Goal: Task Accomplishment & Management: Use online tool/utility

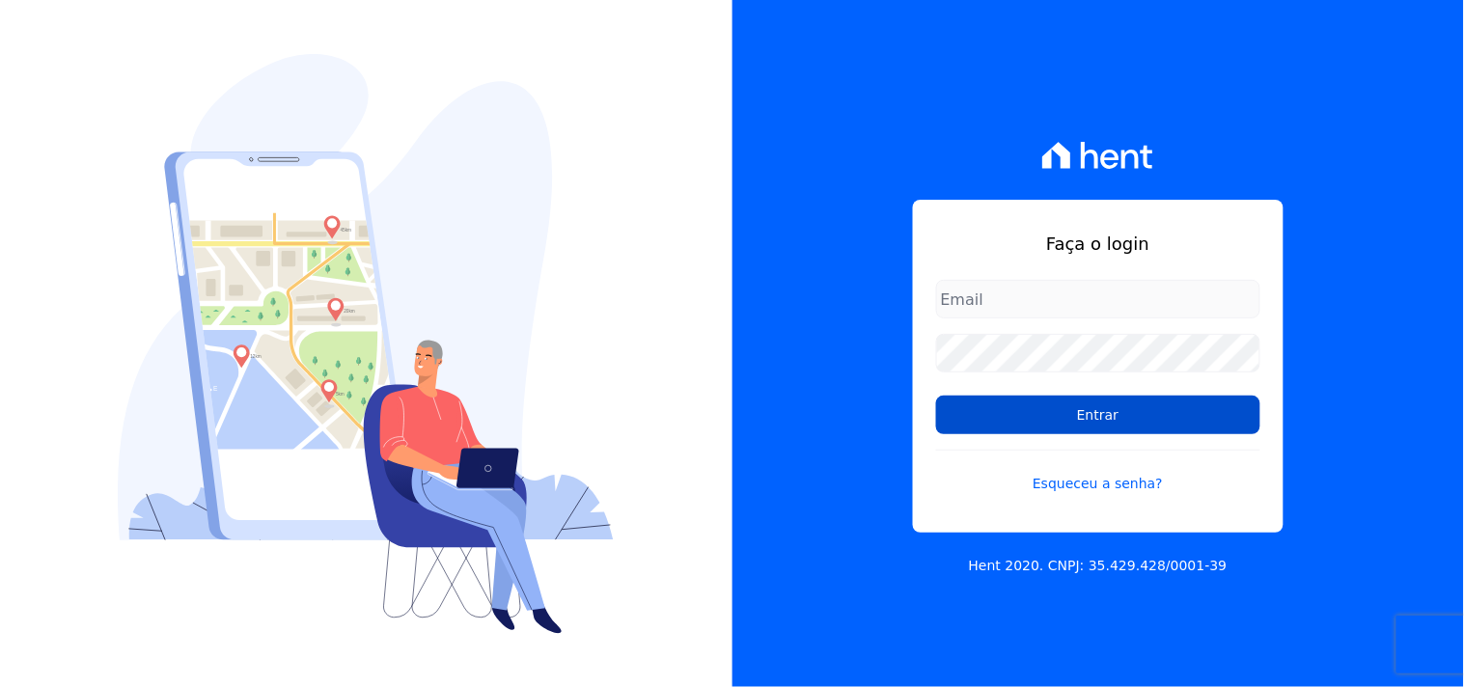
type input "[EMAIL_ADDRESS][DOMAIN_NAME]"
click at [1071, 425] on input "Entrar" at bounding box center [1098, 415] width 324 height 39
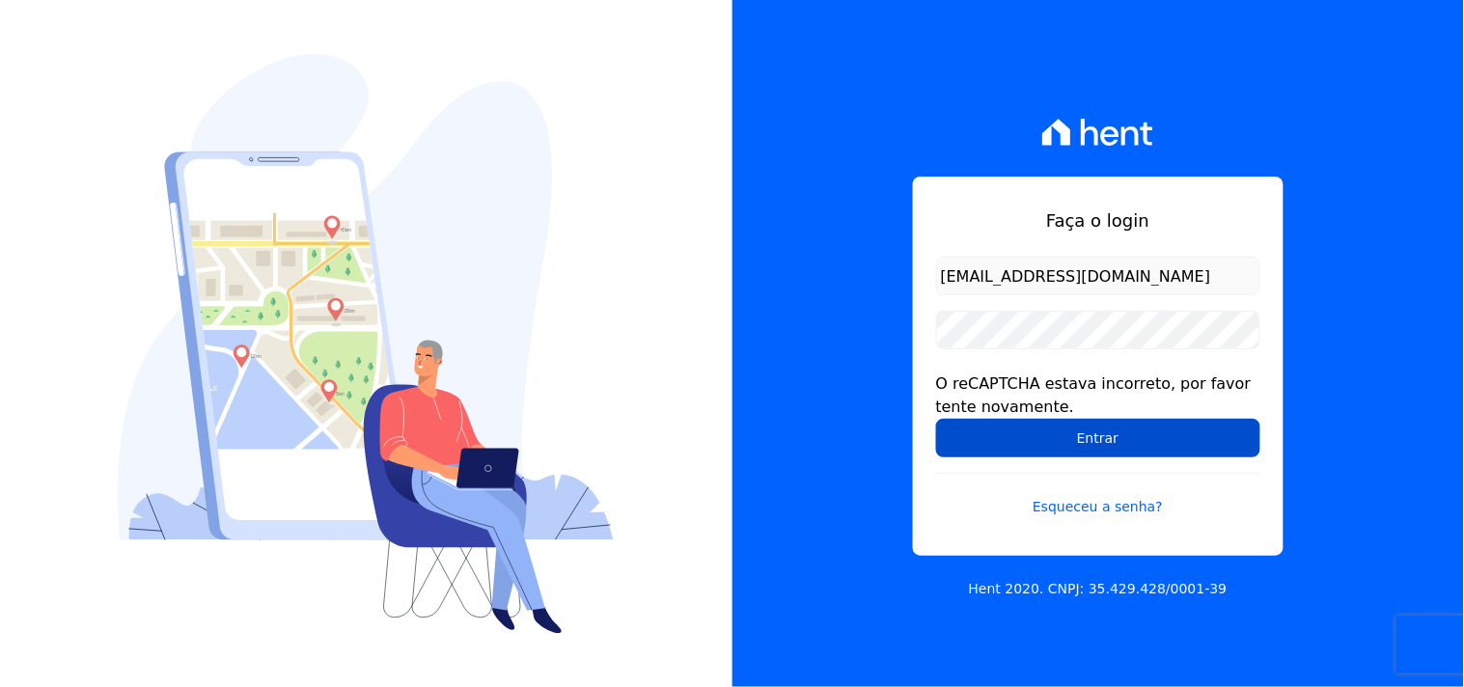
click at [1072, 444] on input "Entrar" at bounding box center [1098, 438] width 324 height 39
click at [1151, 434] on input "Entrar" at bounding box center [1098, 438] width 324 height 39
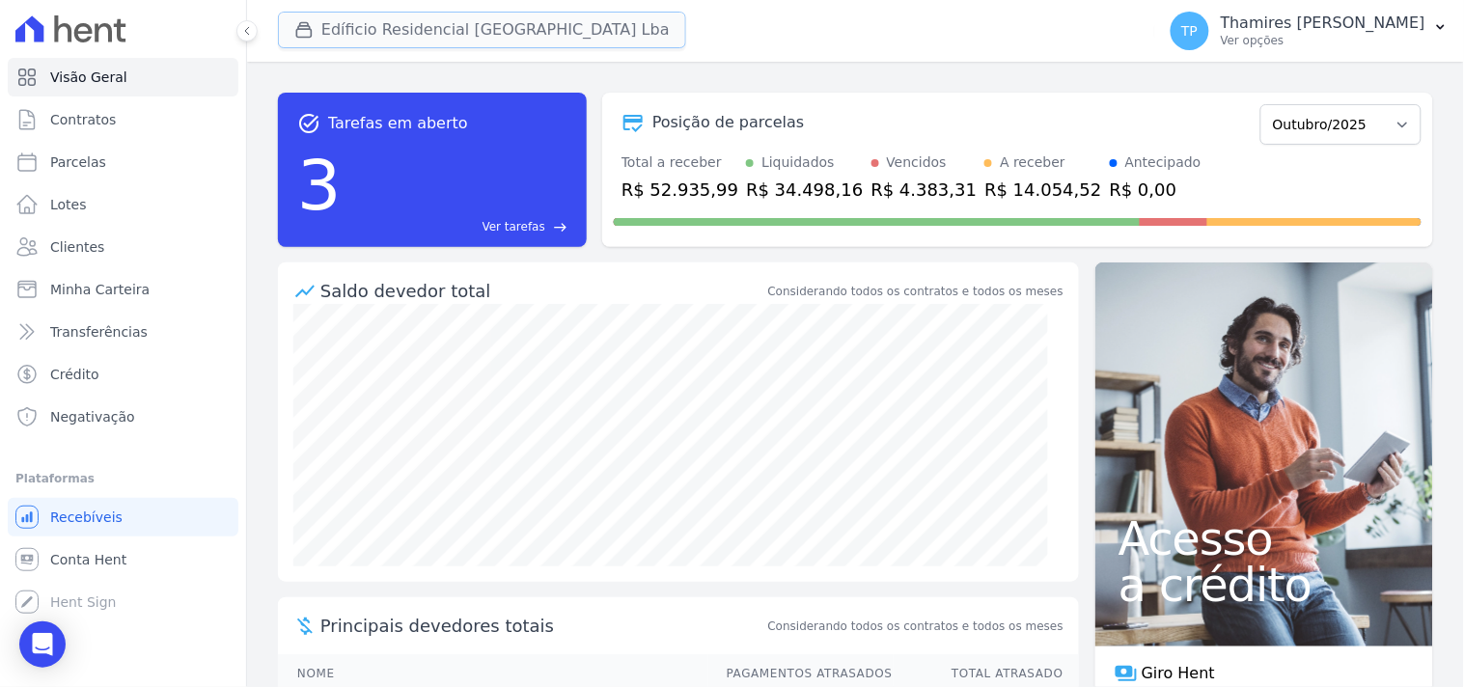
click at [538, 29] on button "Edíficio Residencial Grevílea Park Lba" at bounding box center [482, 30] width 408 height 37
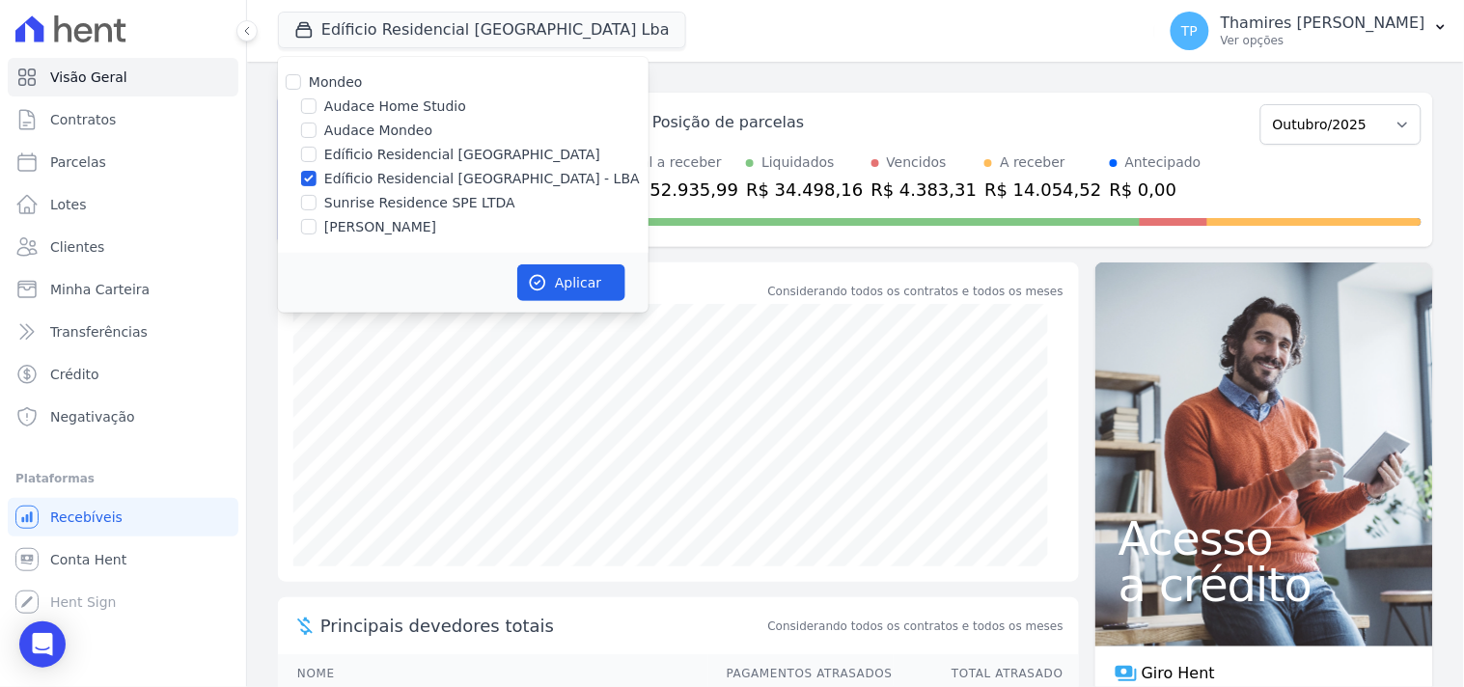
click at [452, 201] on label "Sunrise Residence SPE LTDA" at bounding box center [419, 203] width 191 height 20
click at [317, 201] on input "Sunrise Residence SPE LTDA" at bounding box center [308, 202] width 15 height 15
checkbox input "true"
click at [474, 180] on label "Edíficio Residencial [GEOGRAPHIC_DATA] - LBA" at bounding box center [482, 179] width 316 height 20
click at [317, 180] on input "Edíficio Residencial [GEOGRAPHIC_DATA] - LBA" at bounding box center [308, 178] width 15 height 15
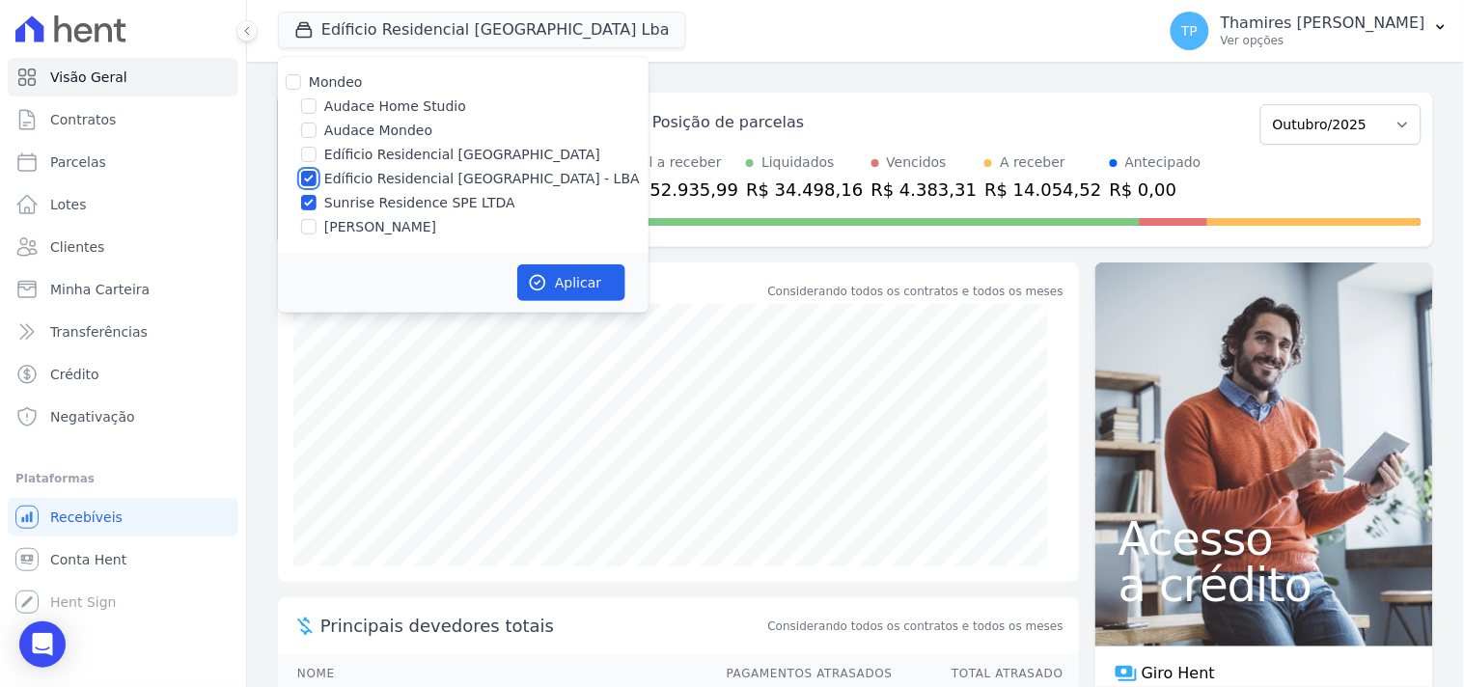
checkbox input "false"
click at [543, 286] on icon "button" at bounding box center [538, 283] width 14 height 14
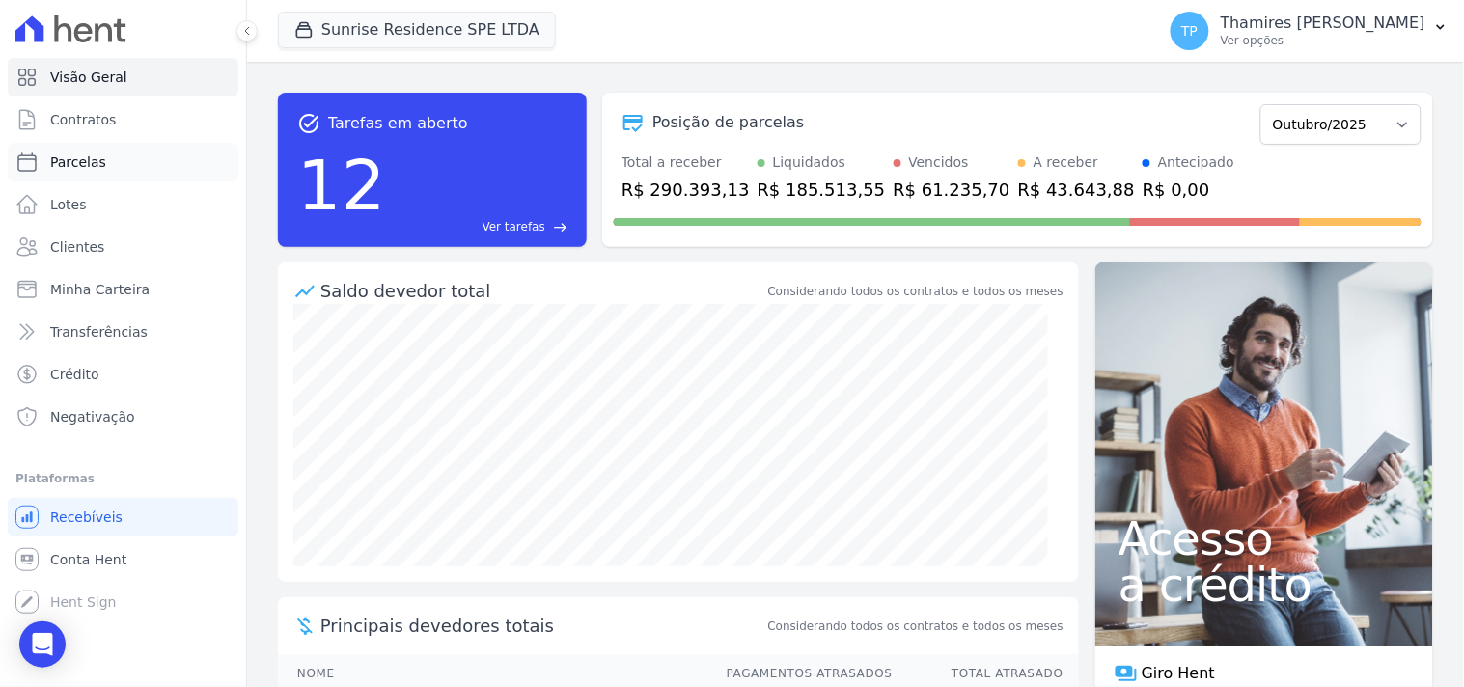
click at [175, 164] on link "Parcelas" at bounding box center [123, 162] width 231 height 39
select select
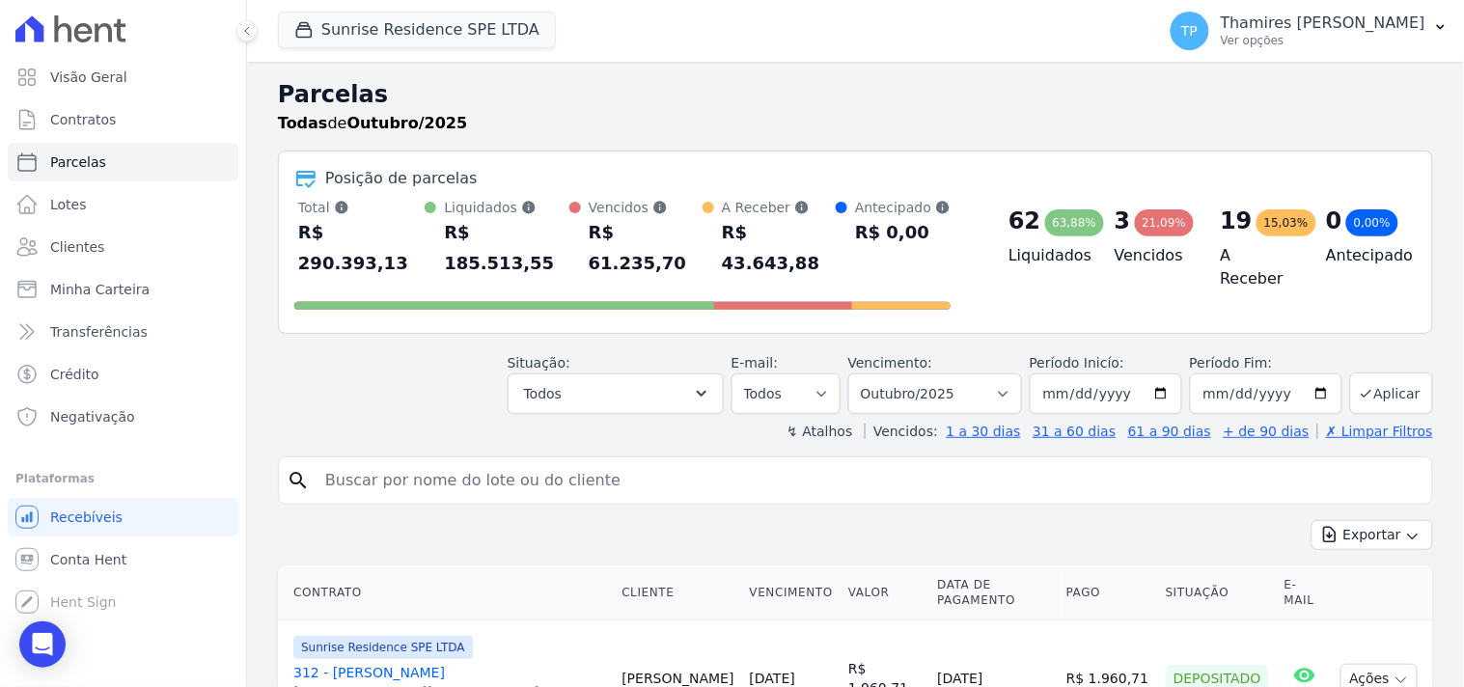
click at [519, 461] on input "search" at bounding box center [869, 480] width 1111 height 39
type input "[PERSON_NAME]"
select select
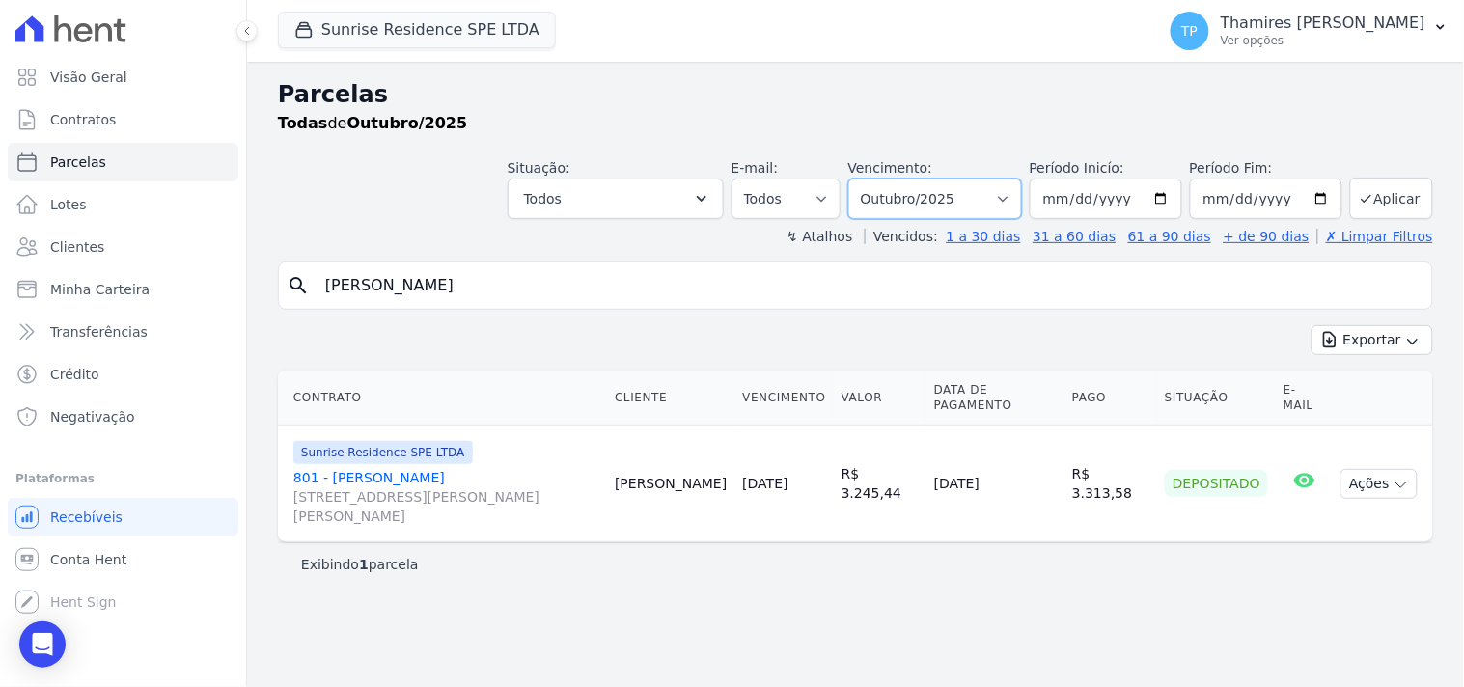
drag, startPoint x: 1002, startPoint y: 197, endPoint x: 991, endPoint y: 215, distance: 21.2
click at [1002, 197] on select "Filtrar por período ──────── Todos os meses Fevereiro/2024 Março/2024 Abril/202…" at bounding box center [935, 199] width 174 height 41
click at [1072, 199] on input "2025-10-01" at bounding box center [1106, 199] width 152 height 41
click at [1123, 203] on input "2025-10-01" at bounding box center [1106, 199] width 152 height 41
type input "[DATE]"
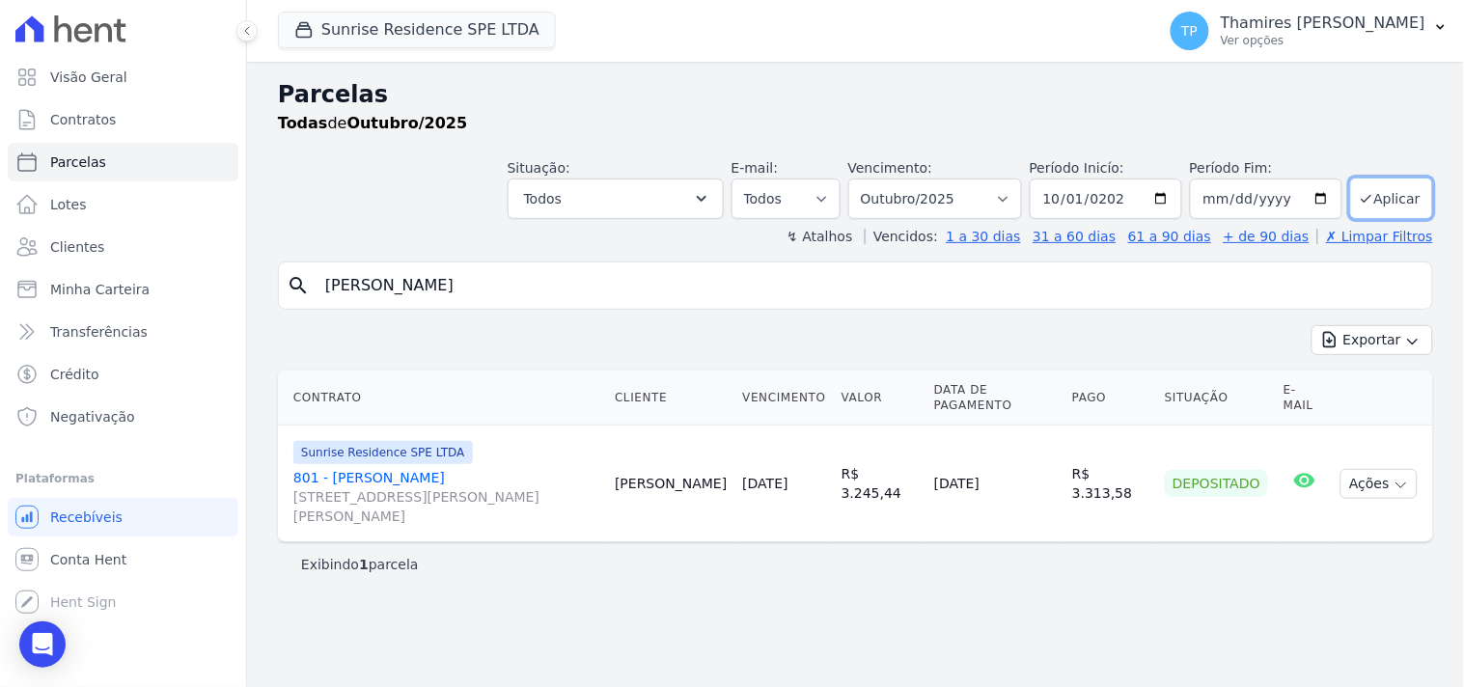
click at [1374, 191] on icon "submit" at bounding box center [1366, 198] width 15 height 15
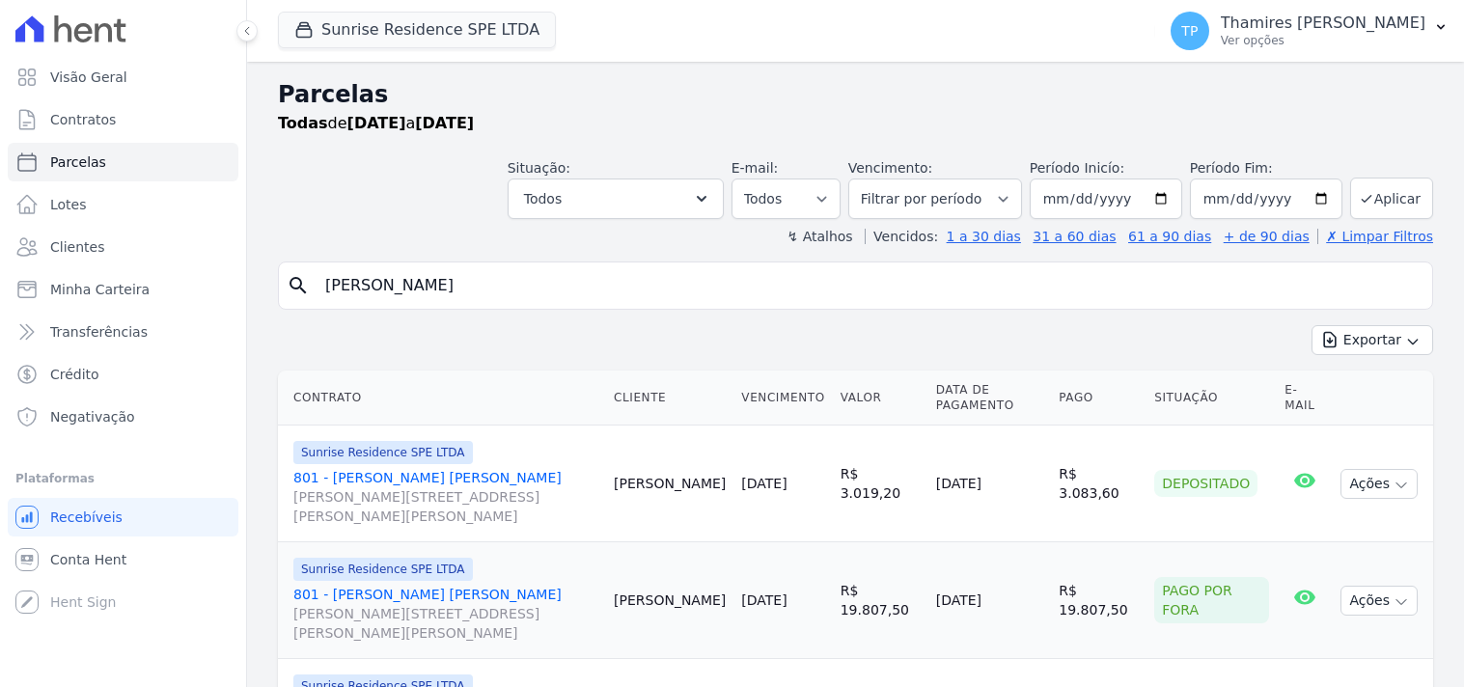
select select
click at [1102, 195] on input "[DATE]" at bounding box center [1106, 199] width 152 height 41
type input "[DATE]"
click at [1365, 189] on button "Aplicar" at bounding box center [1391, 198] width 83 height 41
select select
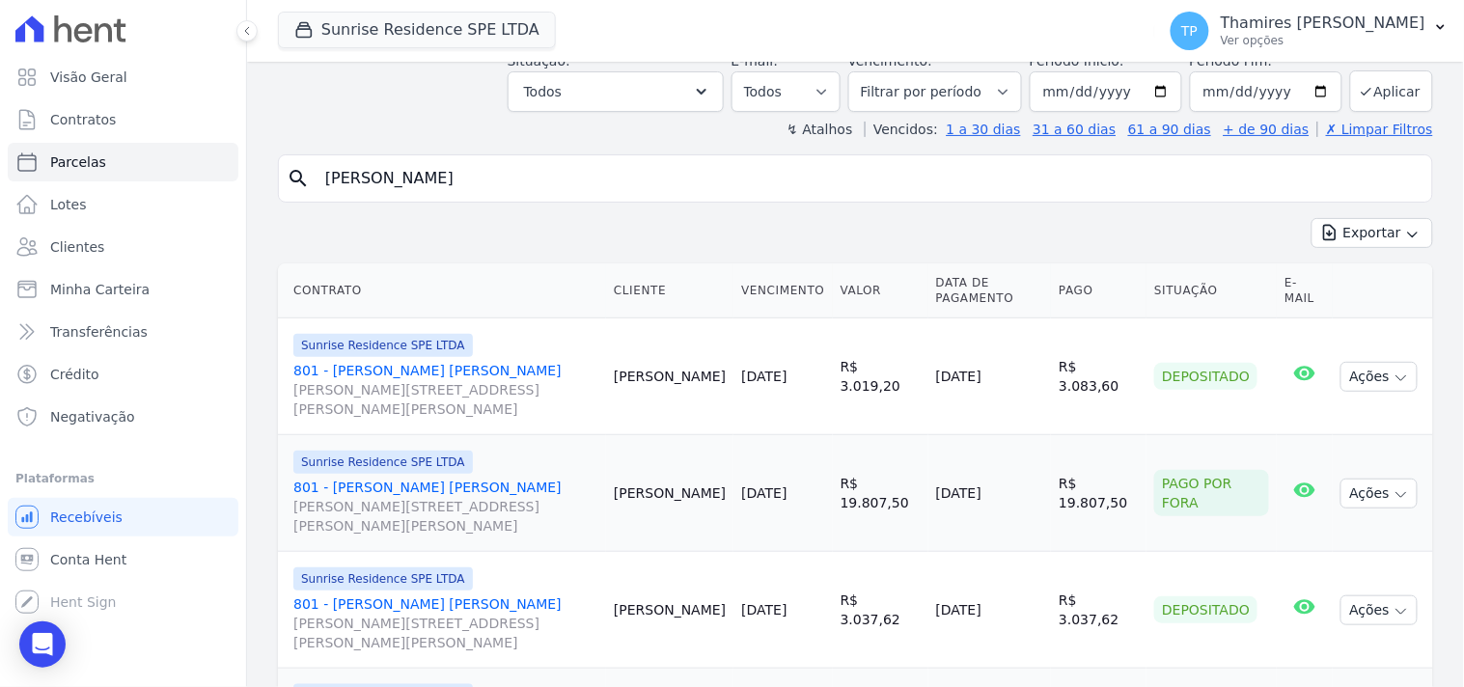
scroll to position [214, 0]
